Goal: Task Accomplishment & Management: Use online tool/utility

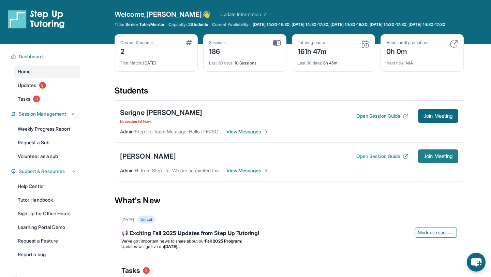
click at [427, 156] on button "Join Meeting" at bounding box center [438, 156] width 40 height 14
